Goal: Information Seeking & Learning: Learn about a topic

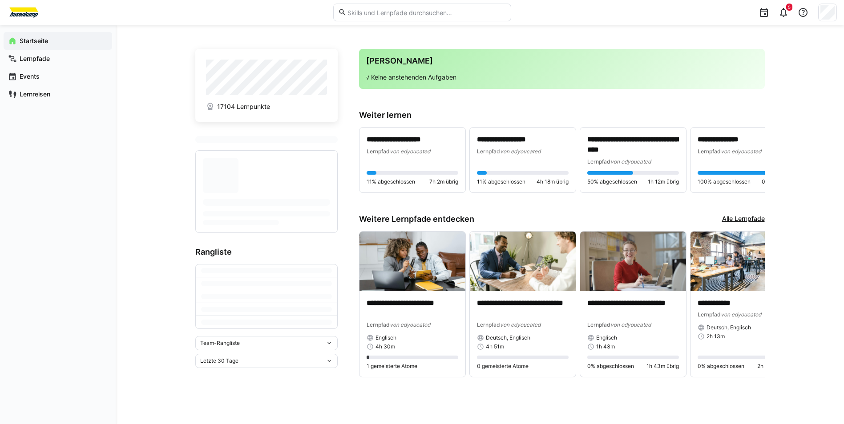
click at [324, 44] on div "**********" at bounding box center [480, 224] width 728 height 399
click at [182, 57] on div "**********" at bounding box center [480, 224] width 728 height 399
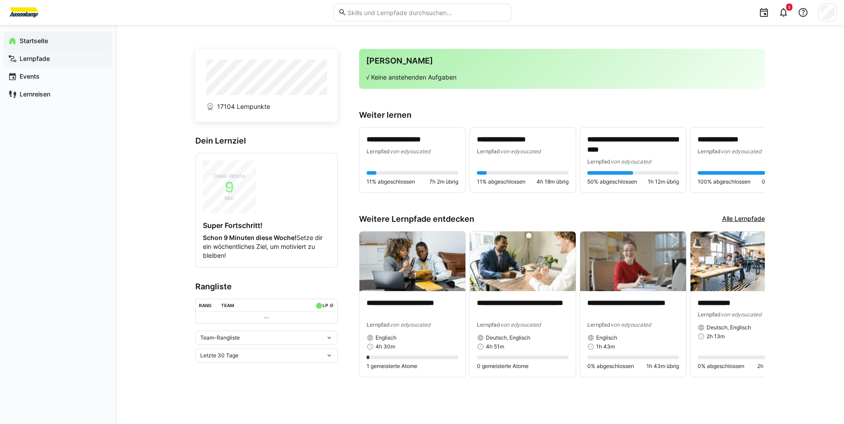
click at [59, 61] on span "Lernpfade" at bounding box center [62, 58] width 89 height 9
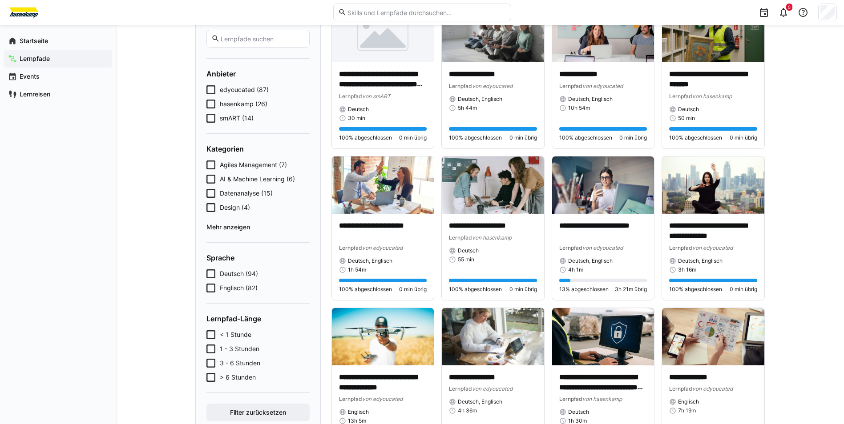
scroll to position [133, 0]
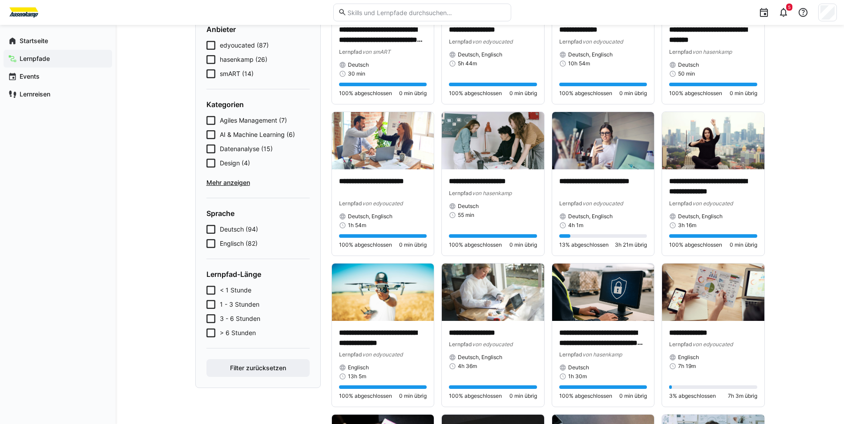
drag, startPoint x: 224, startPoint y: 232, endPoint x: 226, endPoint y: 238, distance: 6.5
click at [225, 232] on span "Deutsch (94)" at bounding box center [239, 229] width 38 height 9
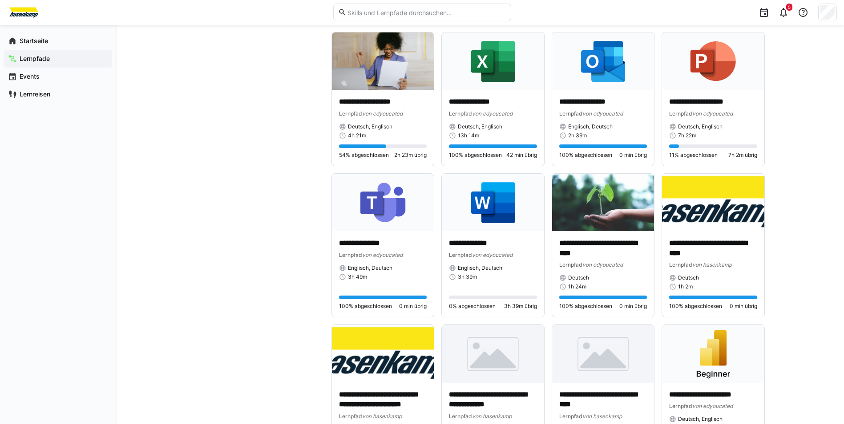
scroll to position [1533, 0]
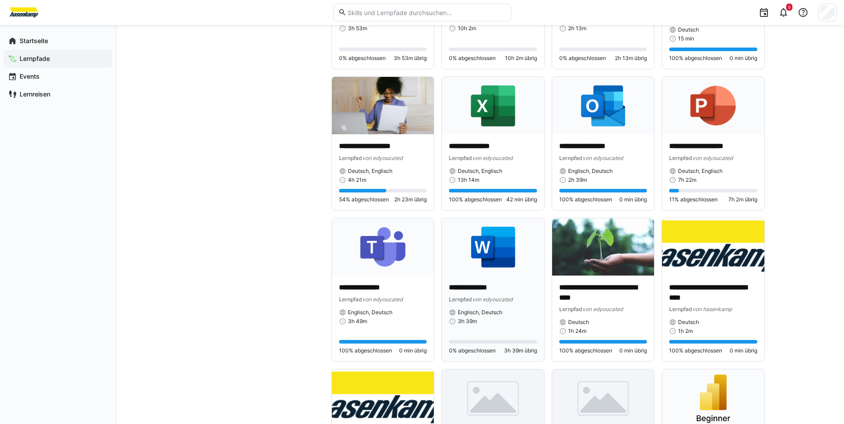
click at [520, 250] on img at bounding box center [493, 246] width 102 height 57
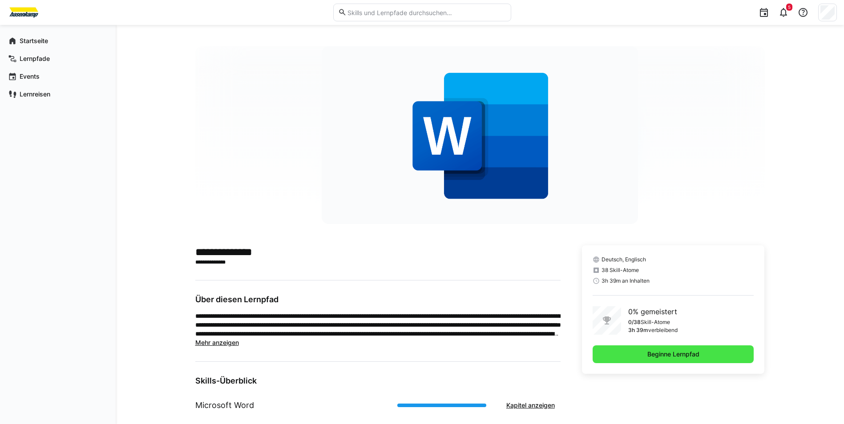
click at [677, 356] on span "Beginne Lernpfad" at bounding box center [673, 354] width 55 height 9
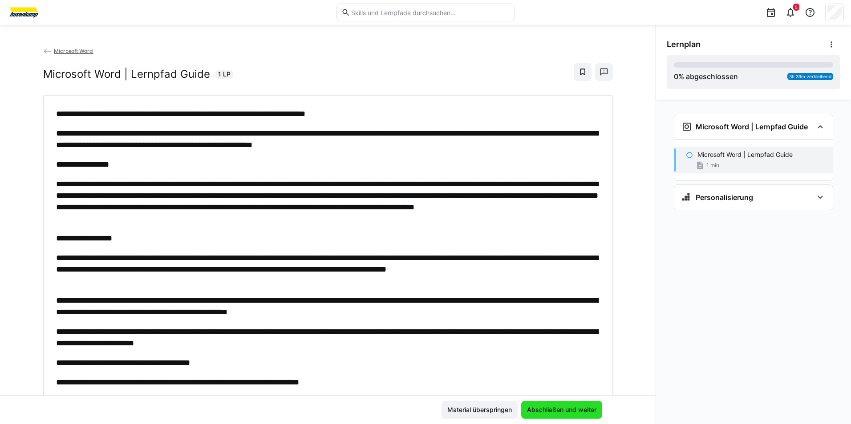
click at [548, 414] on span "Abschließen und weiter" at bounding box center [561, 410] width 81 height 18
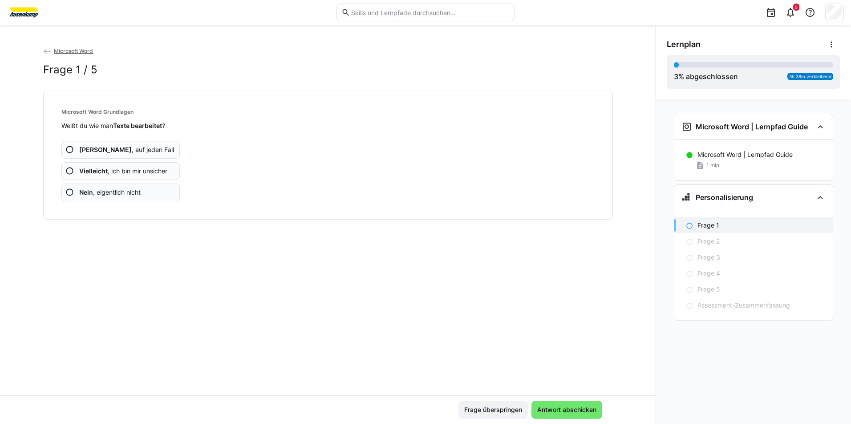
click at [146, 183] on div "Ja , auf jeden Fall Vielleicht , ich bin mir unsicher Nein , eigentlich nicht" at bounding box center [327, 165] width 533 height 71
click at [140, 186] on app-assessment-question-radio "Nein , eigentlich nicht" at bounding box center [120, 193] width 119 height 18
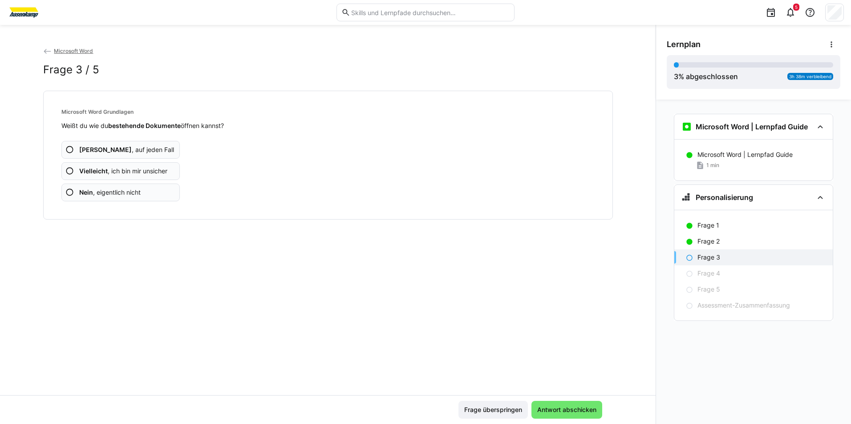
click at [140, 186] on app-assessment-question-radio "Nein , eigentlich nicht" at bounding box center [120, 193] width 119 height 18
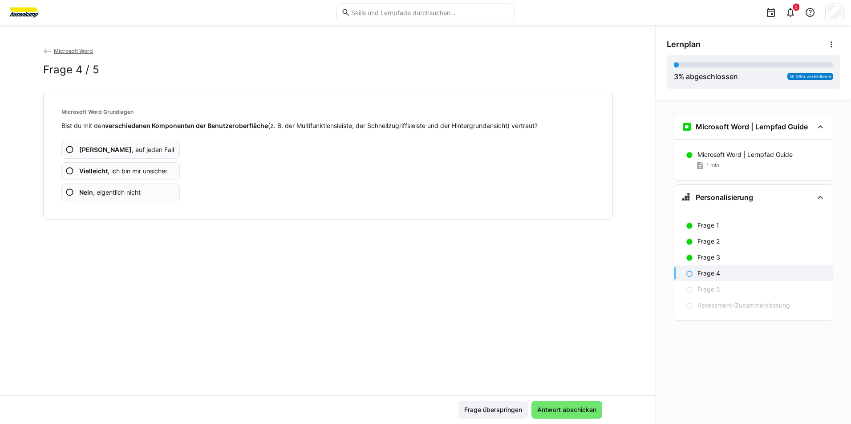
click at [140, 186] on app-assessment-question-radio "Nein , eigentlich nicht" at bounding box center [120, 193] width 119 height 18
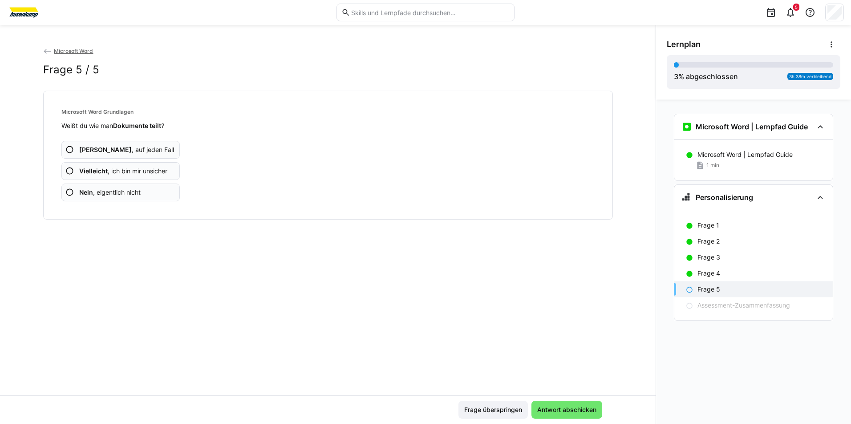
click at [140, 186] on app-assessment-question-radio "Nein , eigentlich nicht" at bounding box center [120, 193] width 119 height 18
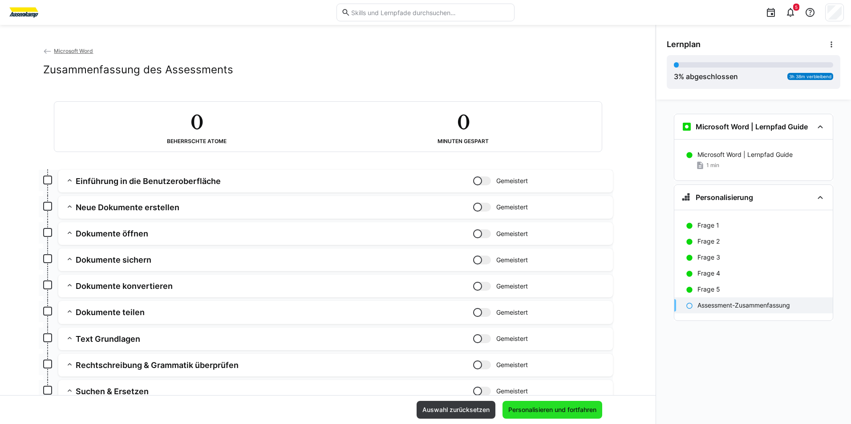
click at [570, 408] on span "Personalisieren und fortfahren" at bounding box center [552, 410] width 91 height 9
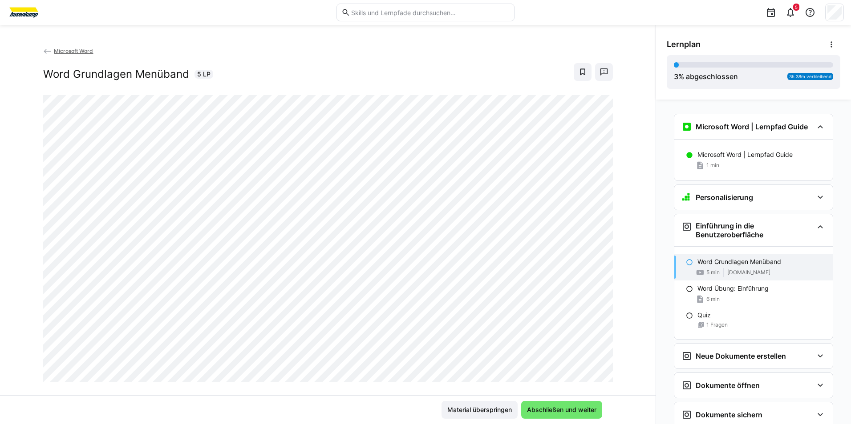
scroll to position [114, 0]
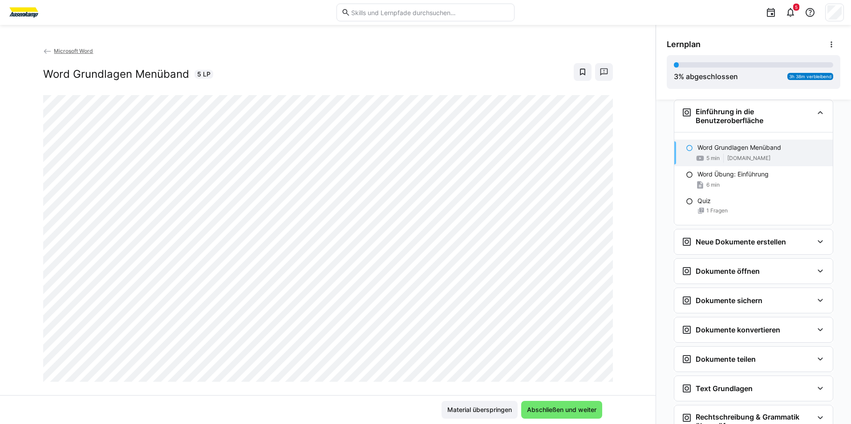
click at [659, 328] on div "Microsoft Word | Lernpfad Guide Microsoft Word | Lernpfad Guide 1 min Personali…" at bounding box center [753, 262] width 195 height 325
click at [627, 323] on div "Microsoft Word Word Grundlagen Menüband 5 LP" at bounding box center [327, 220] width 655 height 349
click at [620, 136] on div "Microsoft Word Word Grundlagen Menüband 5 LP" at bounding box center [327, 220] width 655 height 349
click at [561, 407] on span "Abschließen und weiter" at bounding box center [561, 410] width 72 height 9
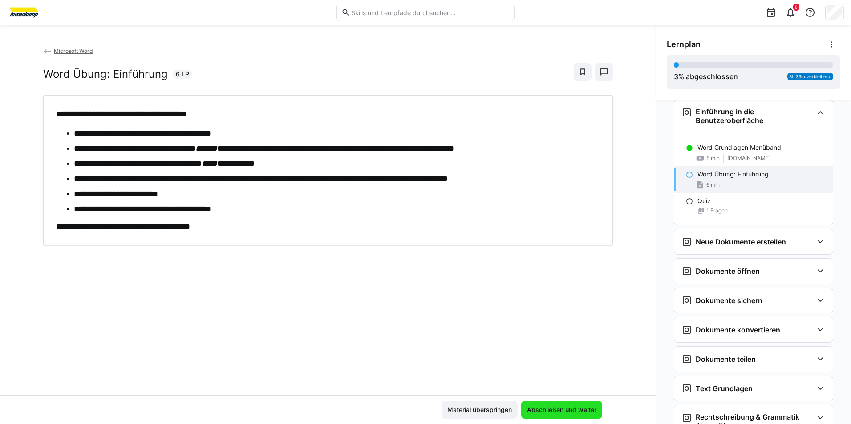
click at [570, 407] on span "Abschließen und weiter" at bounding box center [561, 410] width 72 height 9
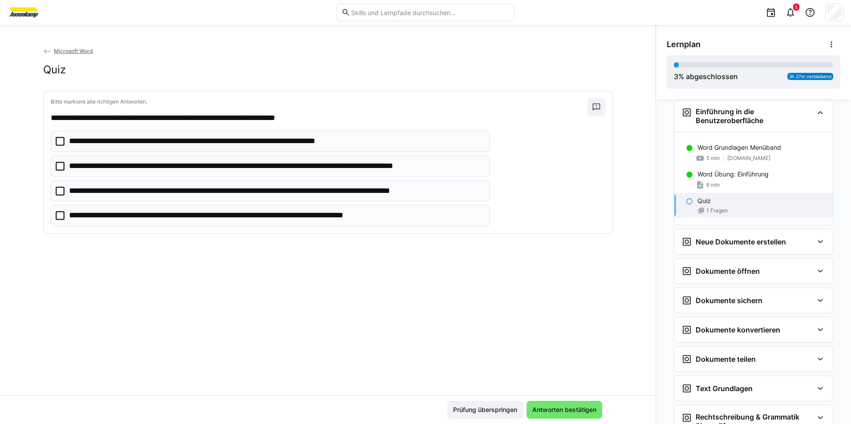
click at [295, 187] on p "**********" at bounding box center [276, 191] width 415 height 12
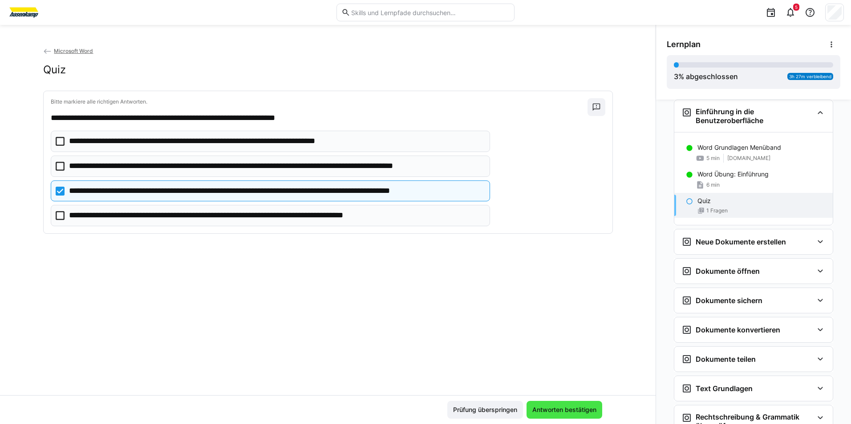
click at [582, 408] on span "Antworten bestätigen" at bounding box center [564, 410] width 67 height 9
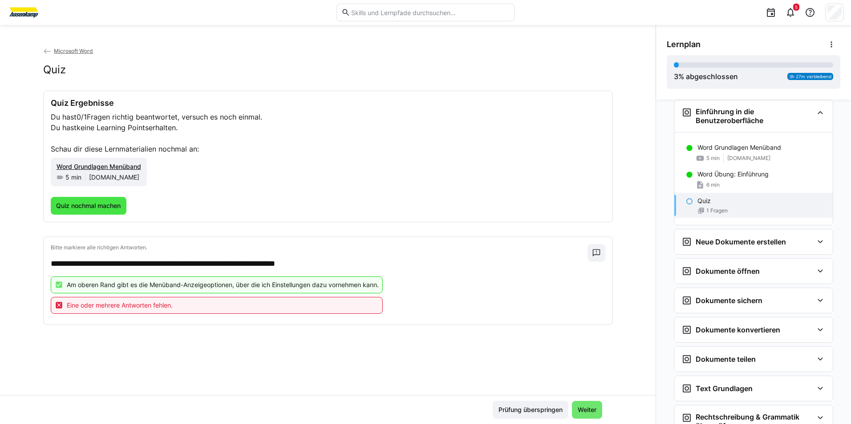
click at [98, 203] on span "Quiz nochmal machen" at bounding box center [88, 206] width 67 height 9
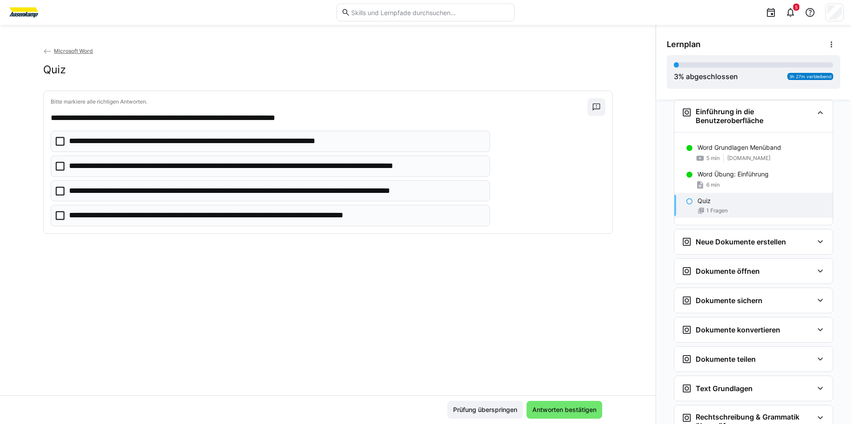
click at [149, 193] on p "**********" at bounding box center [276, 191] width 415 height 12
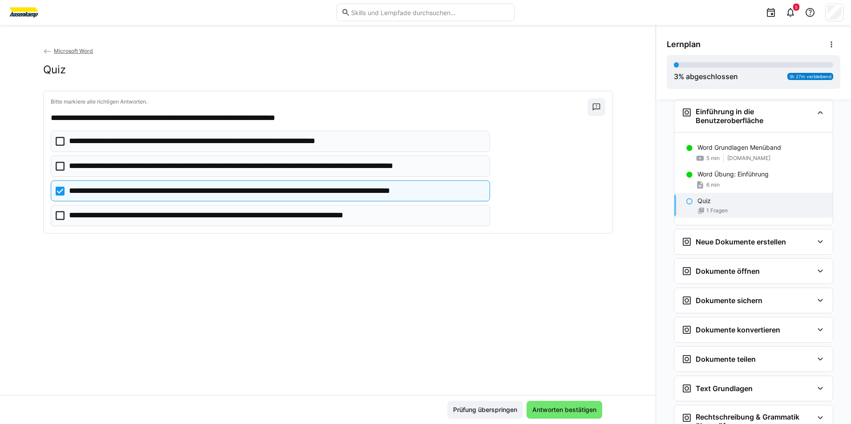
click at [263, 143] on p "**********" at bounding box center [224, 142] width 311 height 12
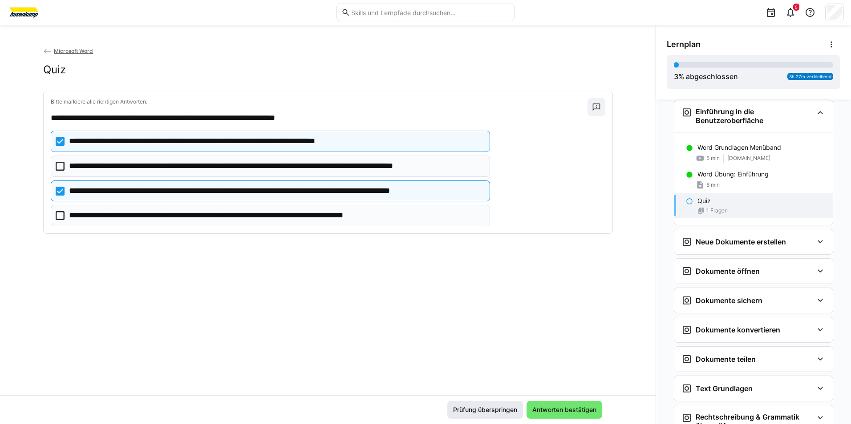
click at [564, 406] on span "Antworten bestätigen" at bounding box center [564, 410] width 67 height 9
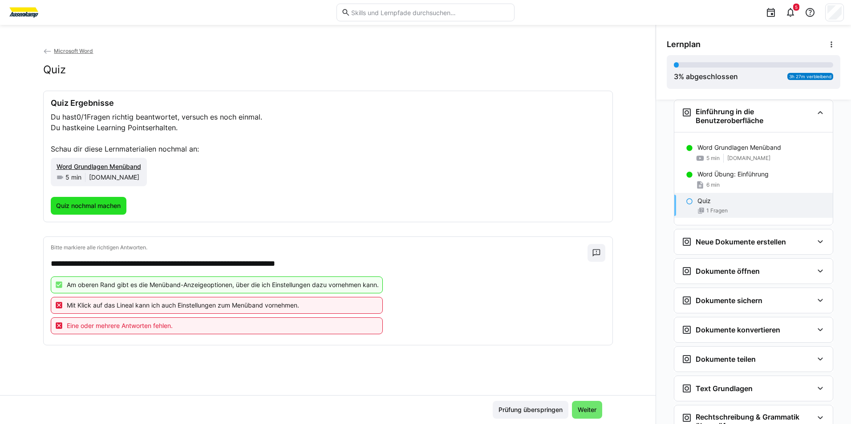
click at [119, 204] on span "Quiz nochmal machen" at bounding box center [88, 206] width 67 height 9
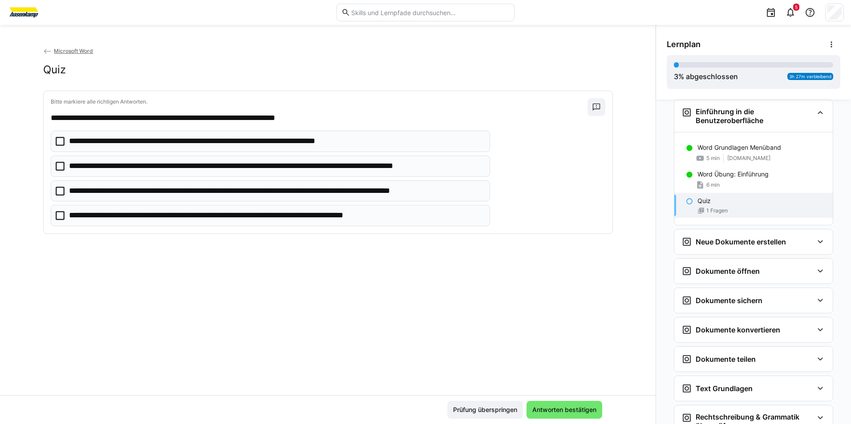
click at [126, 194] on p "**********" at bounding box center [276, 191] width 415 height 12
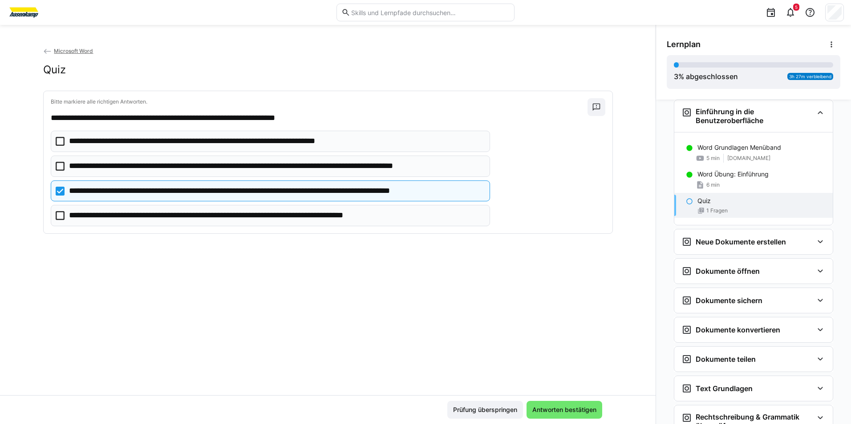
click at [154, 165] on p "**********" at bounding box center [268, 167] width 399 height 12
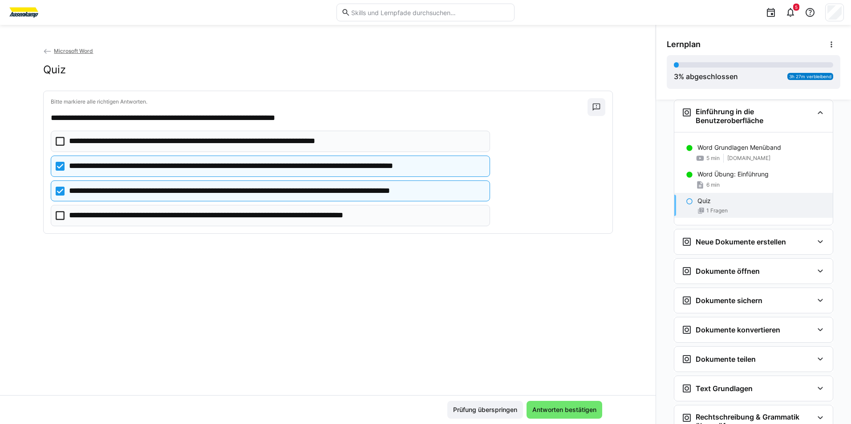
click at [544, 399] on div "Prüfung überspringen Antworten bestätigen" at bounding box center [327, 409] width 655 height 29
click at [546, 401] on div "Prüfung überspringen Antworten bestätigen" at bounding box center [327, 409] width 655 height 29
click at [547, 405] on span "Antworten bestätigen" at bounding box center [564, 410] width 76 height 18
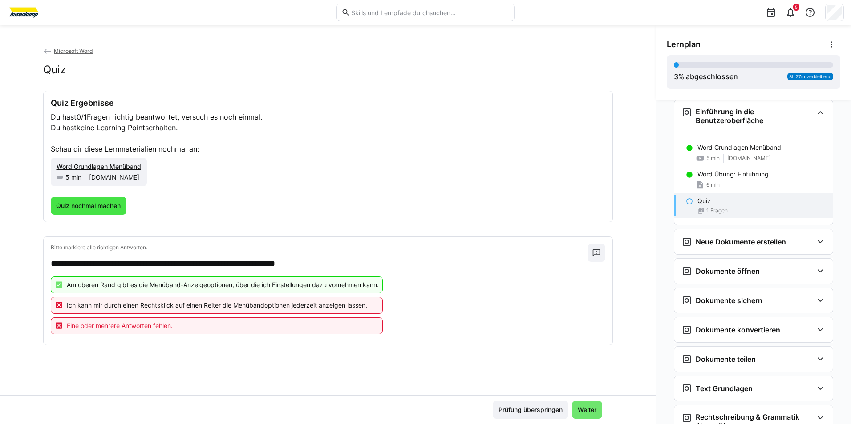
click at [110, 206] on span "Quiz nochmal machen" at bounding box center [88, 206] width 67 height 9
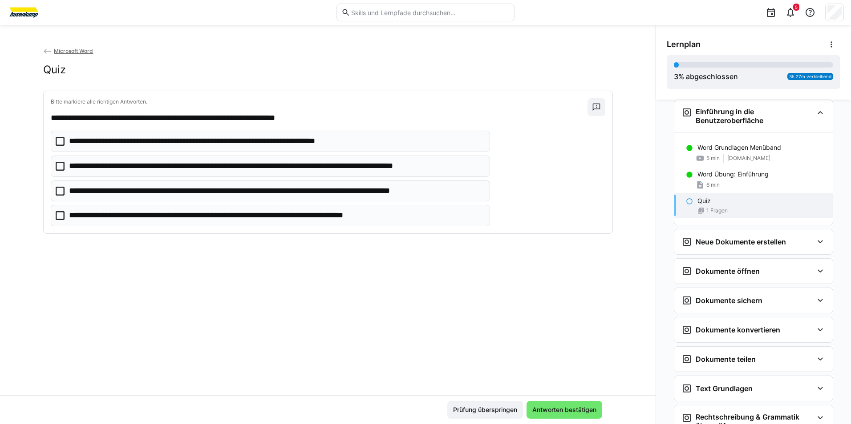
drag, startPoint x: 126, startPoint y: 195, endPoint x: 129, endPoint y: 204, distance: 9.8
click at [128, 195] on p "**********" at bounding box center [276, 191] width 415 height 12
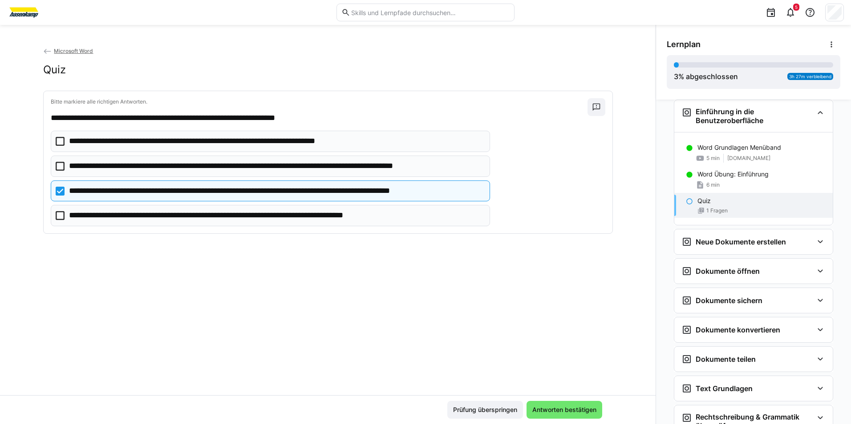
drag, startPoint x: 137, startPoint y: 234, endPoint x: 147, endPoint y: 225, distance: 13.5
click at [138, 234] on div "**********" at bounding box center [327, 162] width 569 height 143
click at [157, 216] on p "**********" at bounding box center [241, 216] width 344 height 12
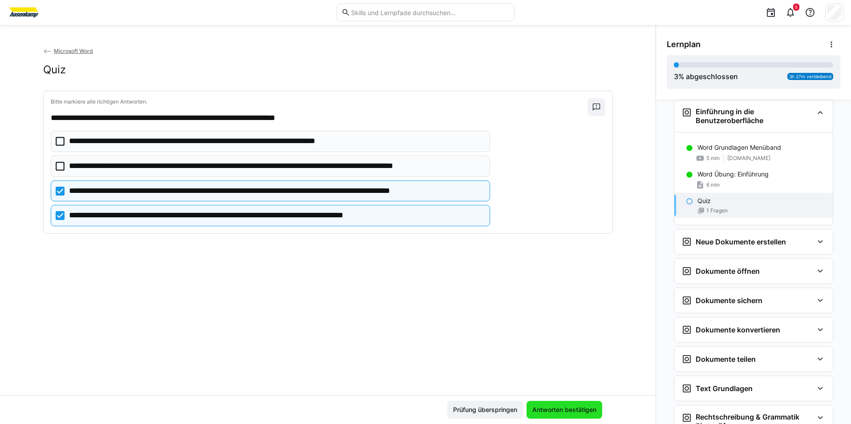
click at [580, 403] on span "Antworten bestätigen" at bounding box center [564, 410] width 76 height 18
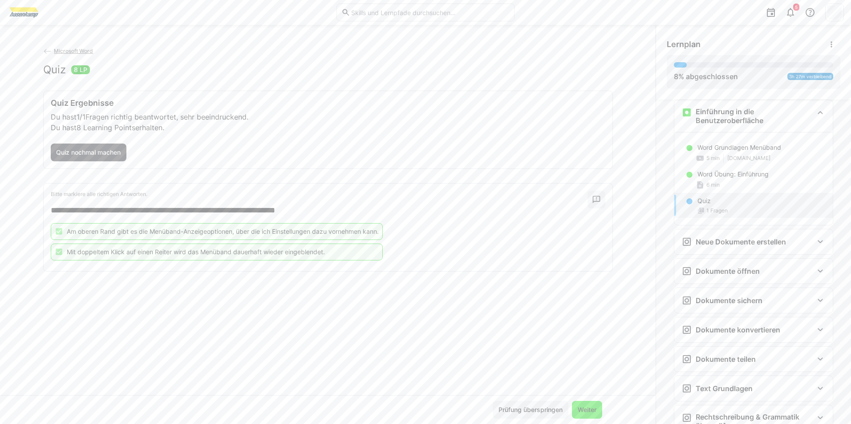
click at [573, 403] on span "Weiter" at bounding box center [587, 410] width 30 height 18
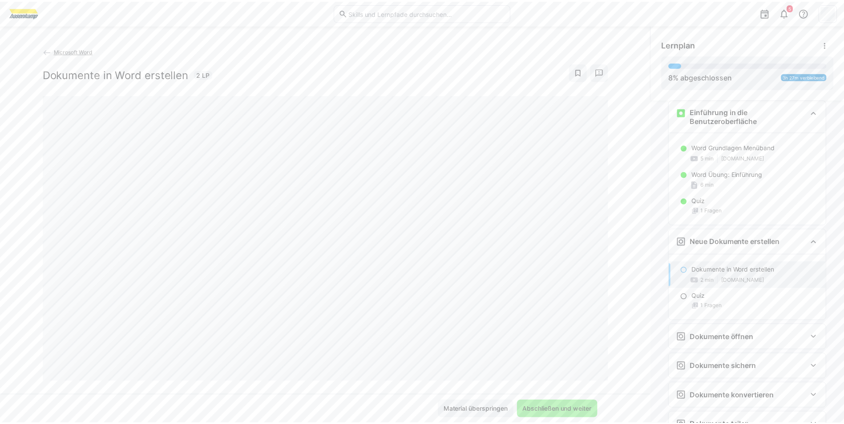
scroll to position [244, 0]
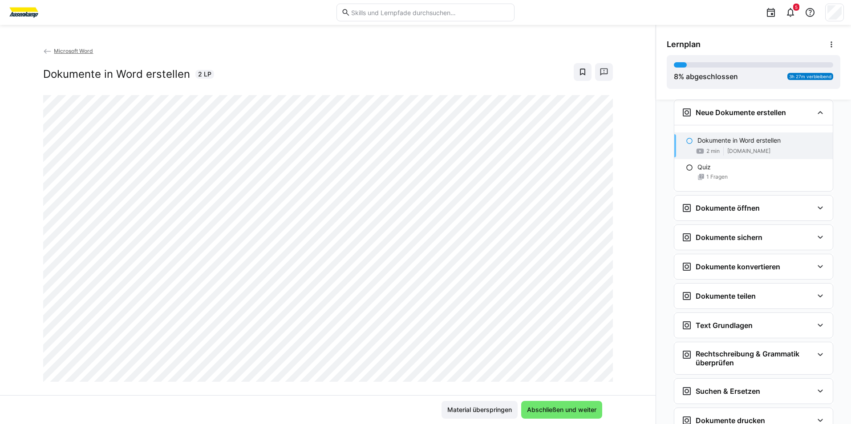
click at [618, 160] on div "Microsoft Word Dokumente in Word erstellen 2 LP" at bounding box center [327, 220] width 655 height 349
click at [695, 212] on h3 "Dokumente öffnen" at bounding box center [727, 208] width 64 height 9
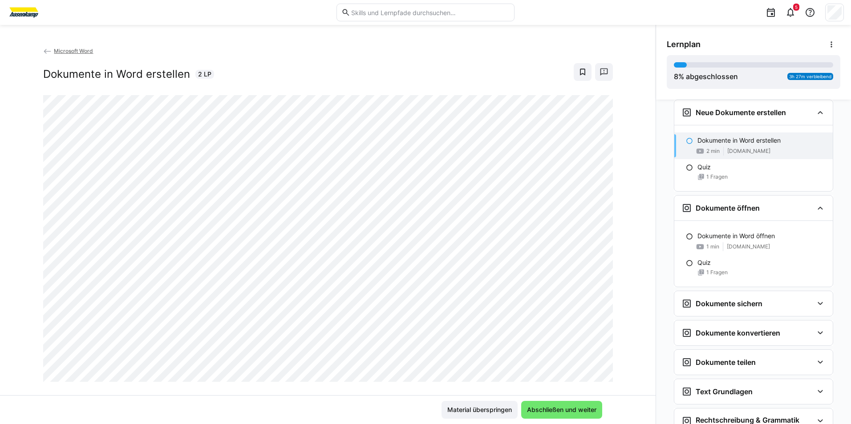
click at [33, 59] on div "Microsoft Word Dokumente in Word erstellen 2 LP" at bounding box center [327, 220] width 655 height 349
click at [46, 52] on eds-icon at bounding box center [47, 51] width 9 height 9
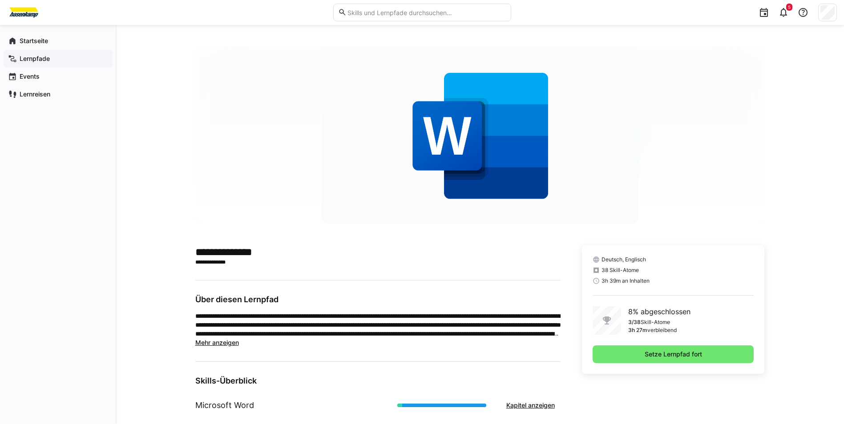
click at [62, 56] on span "Lernpfade" at bounding box center [62, 58] width 89 height 9
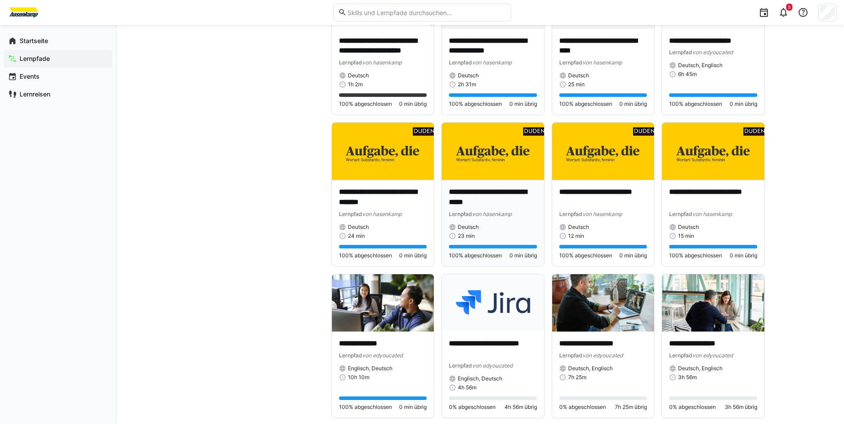
scroll to position [1956, 0]
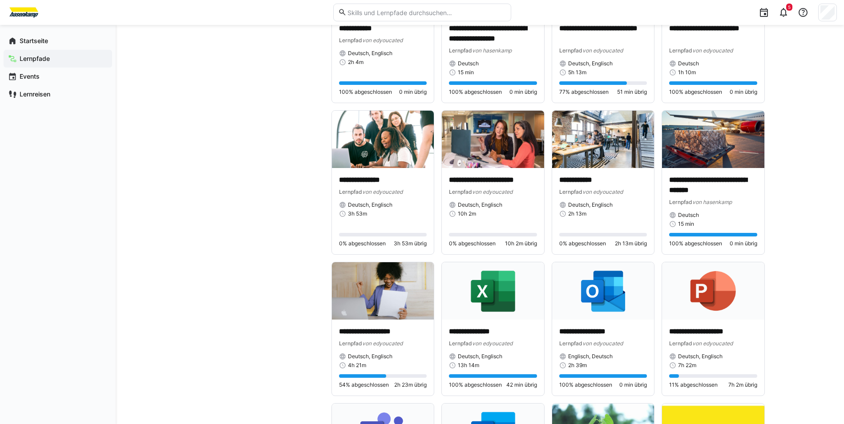
scroll to position [1333, 0]
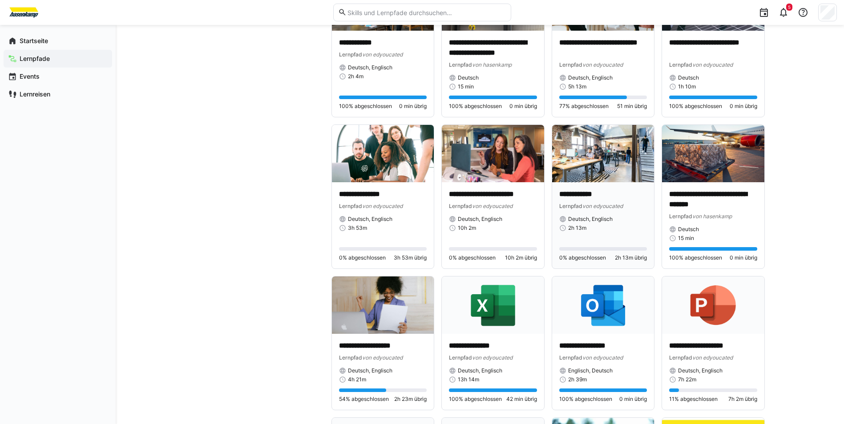
click at [625, 223] on div "Deutsch, Englisch 2h 13m" at bounding box center [603, 224] width 88 height 16
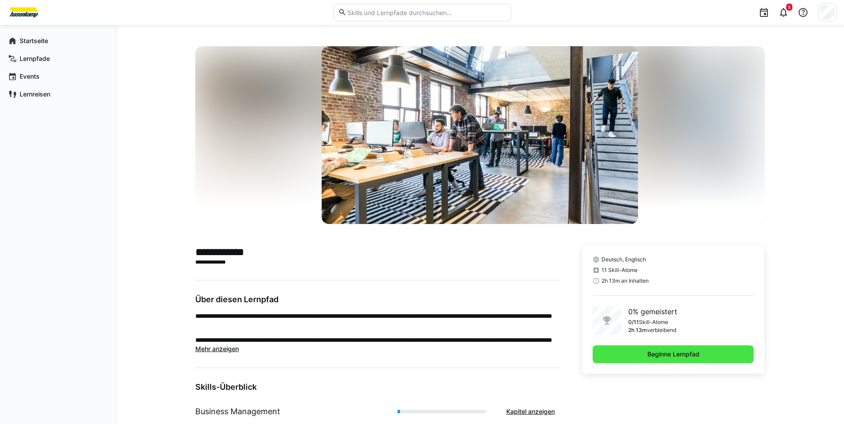
click at [722, 359] on span "Beginne Lernpfad" at bounding box center [673, 355] width 161 height 18
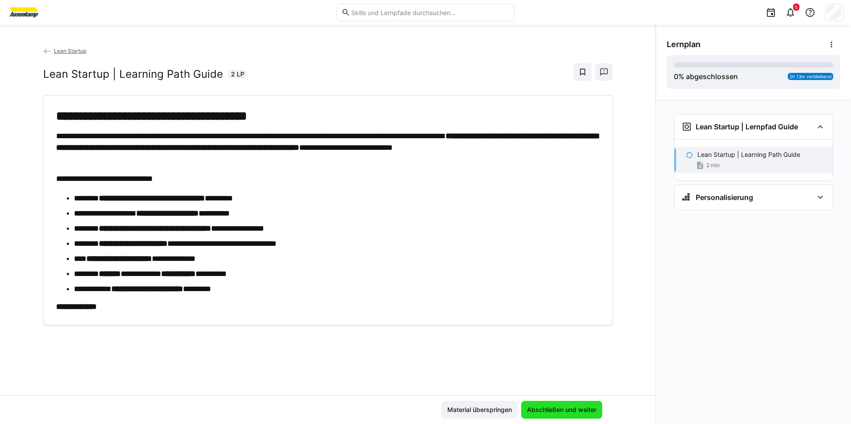
click at [578, 411] on span "Abschließen und weiter" at bounding box center [561, 410] width 72 height 9
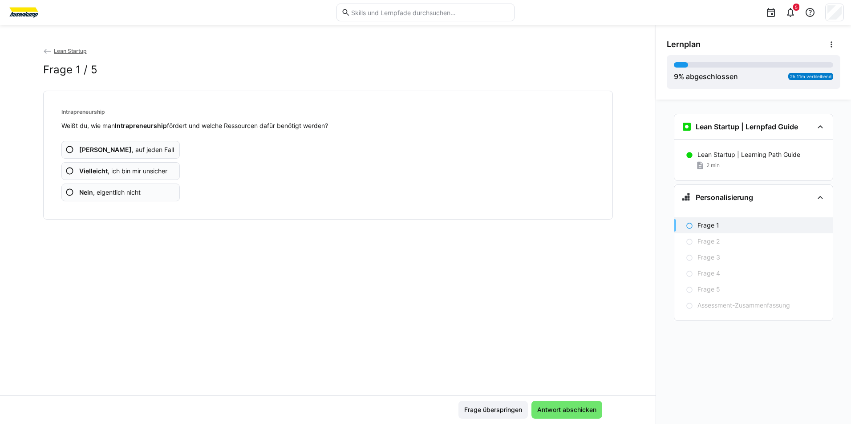
click at [136, 202] on div "Intrapreneurship Weißt du, wie man Intrapreneurship fördert und welche Ressourc…" at bounding box center [328, 155] width 554 height 114
drag, startPoint x: 136, startPoint y: 202, endPoint x: 140, endPoint y: 198, distance: 5.0
click at [140, 198] on app-assessment-question-radio "Nein , eigentlich nicht" at bounding box center [120, 193] width 119 height 18
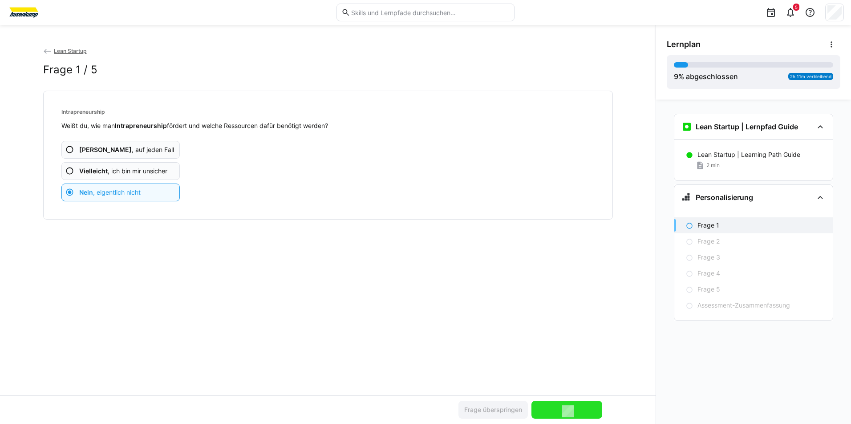
click at [140, 198] on app-assessment-question-radio "Nein , eigentlich nicht" at bounding box center [120, 193] width 119 height 18
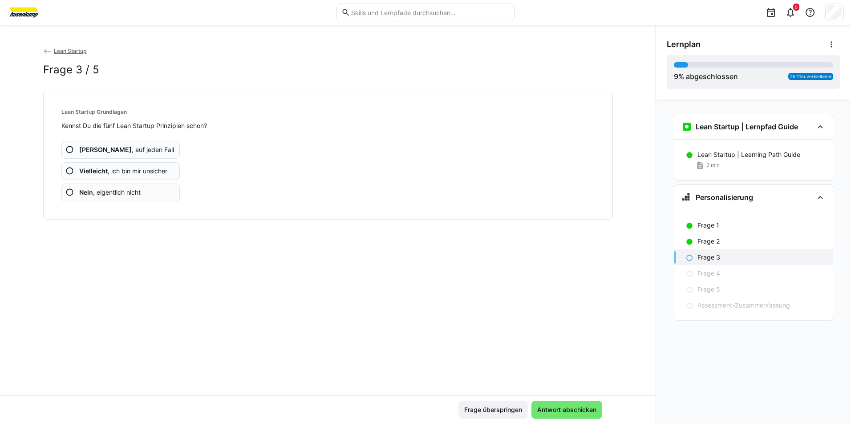
click at [140, 198] on app-assessment-question-radio "Nein , eigentlich nicht" at bounding box center [120, 193] width 119 height 18
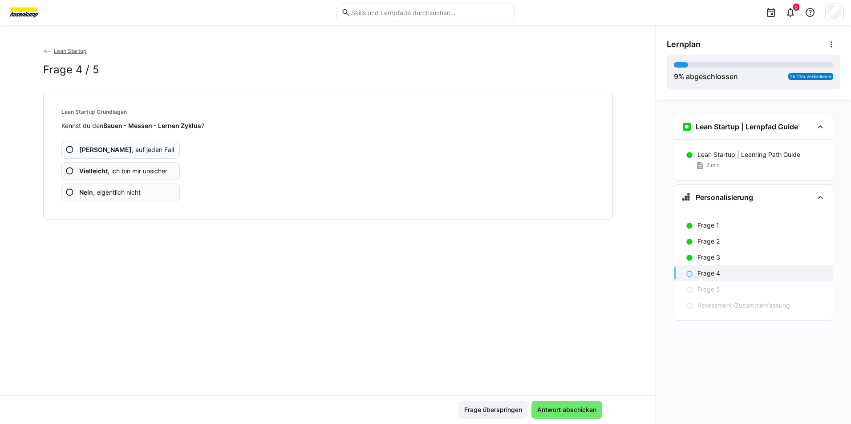
click at [140, 198] on app-assessment-question-radio "Nein , eigentlich nicht" at bounding box center [120, 193] width 119 height 18
click at [139, 197] on app-assessment-question-radio "Nein , eigentlich nicht" at bounding box center [120, 193] width 119 height 18
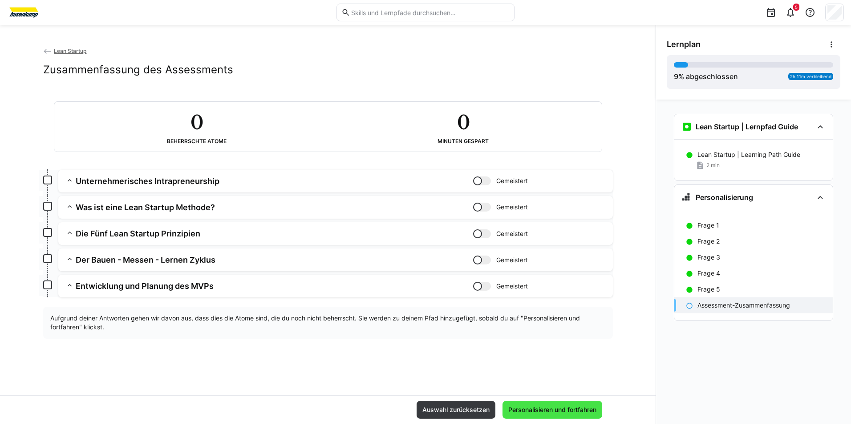
click at [548, 401] on span "Personalisieren und fortfahren" at bounding box center [552, 410] width 100 height 18
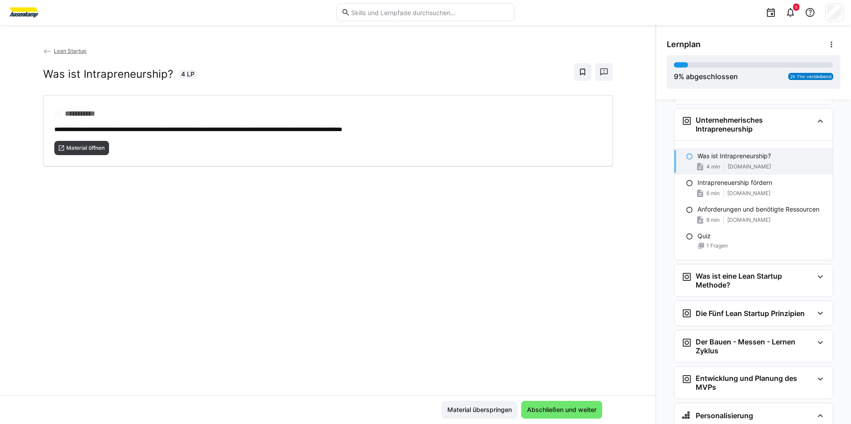
scroll to position [114, 0]
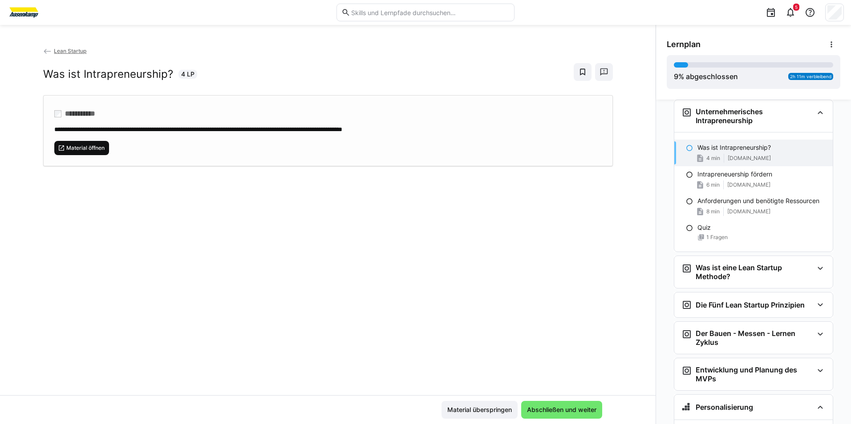
click at [95, 145] on span "Material öffnen" at bounding box center [85, 148] width 40 height 7
click at [532, 407] on span "Abschließen und weiter" at bounding box center [561, 410] width 72 height 9
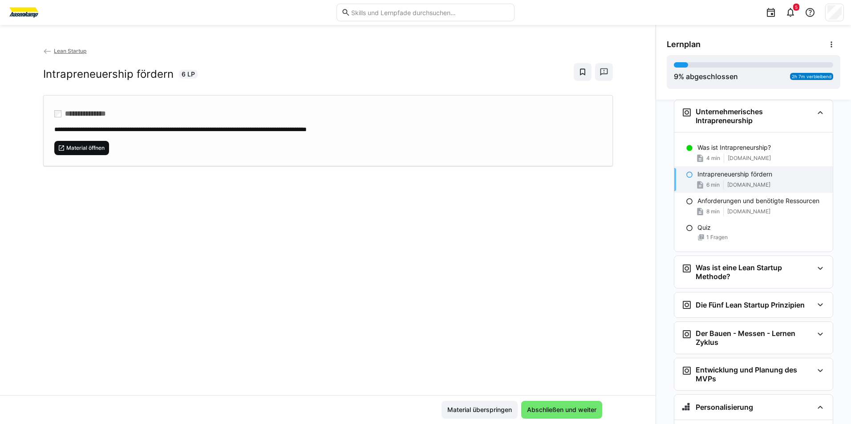
click at [77, 149] on span "Material öffnen" at bounding box center [85, 148] width 40 height 7
click at [550, 406] on span "Abschließen und weiter" at bounding box center [561, 410] width 72 height 9
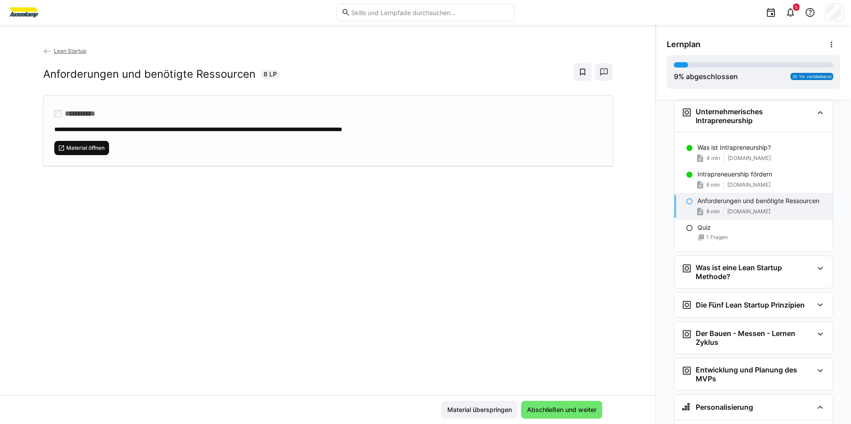
click at [96, 145] on span "Material öffnen" at bounding box center [85, 148] width 40 height 7
click at [573, 410] on span "Abschließen und weiter" at bounding box center [561, 410] width 72 height 9
